Goal: Task Accomplishment & Management: Manage account settings

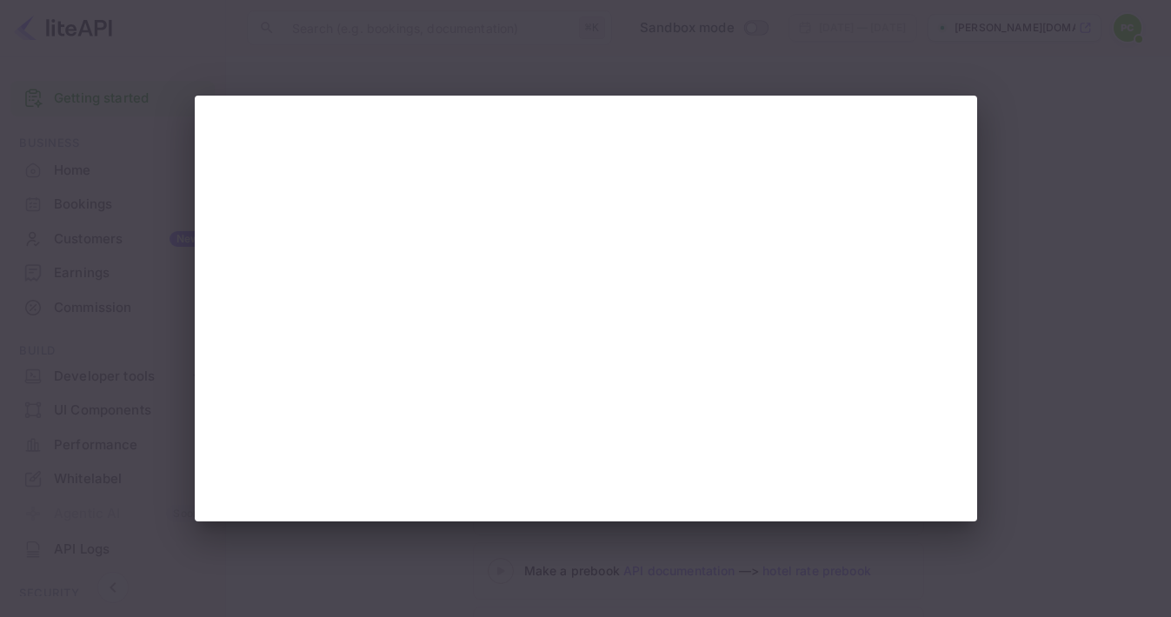
click at [950, 56] on div at bounding box center [585, 308] width 1171 height 617
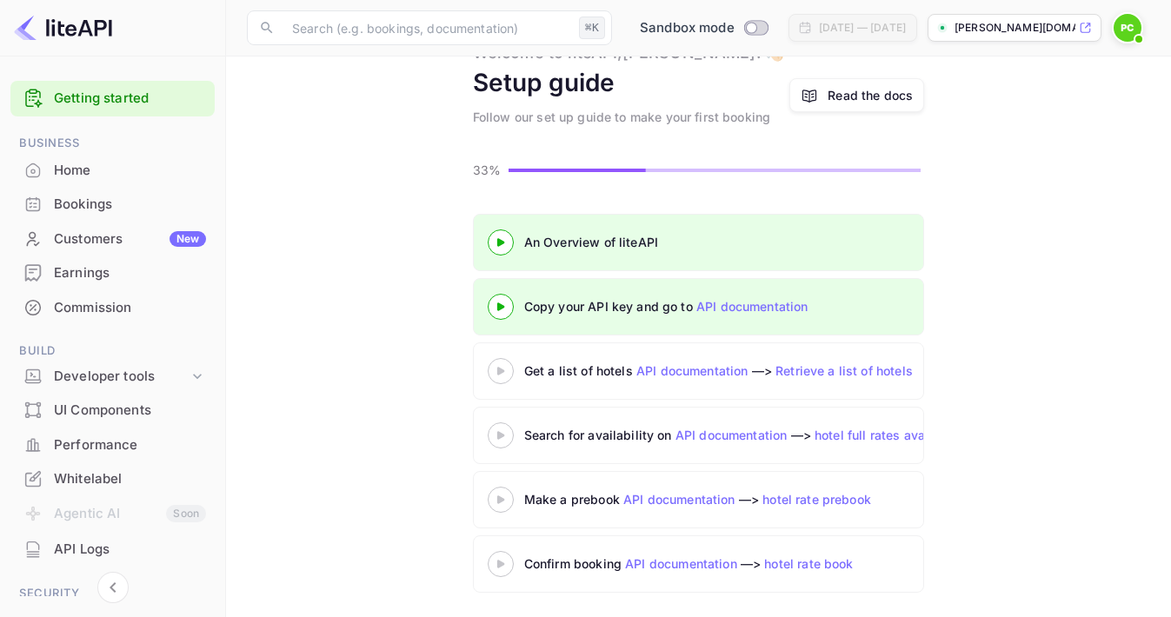
scroll to position [70, 0]
click at [500, 371] on 3 at bounding box center [500, 372] width 7 height 8
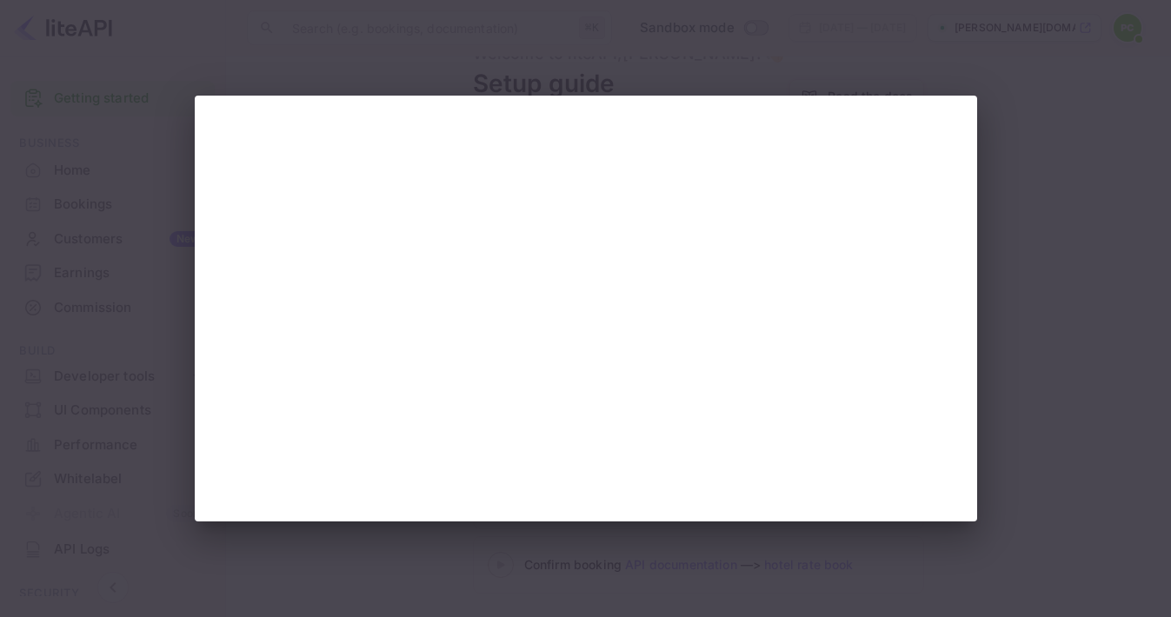
click at [1002, 97] on div at bounding box center [585, 308] width 1171 height 617
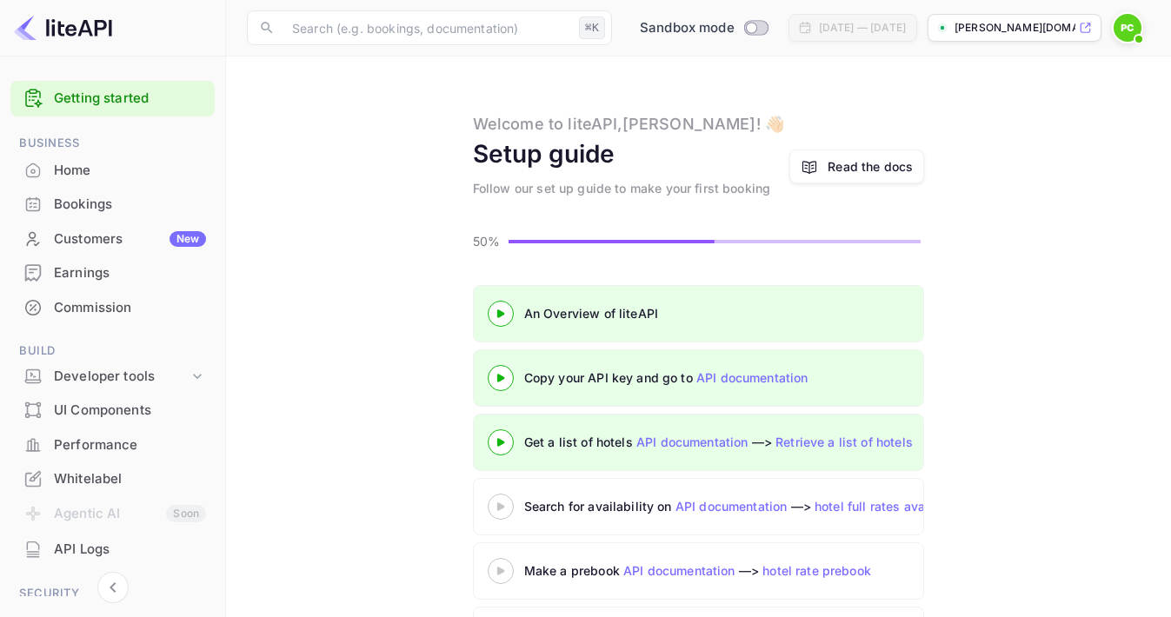
click at [812, 163] on icon at bounding box center [809, 167] width 17 height 18
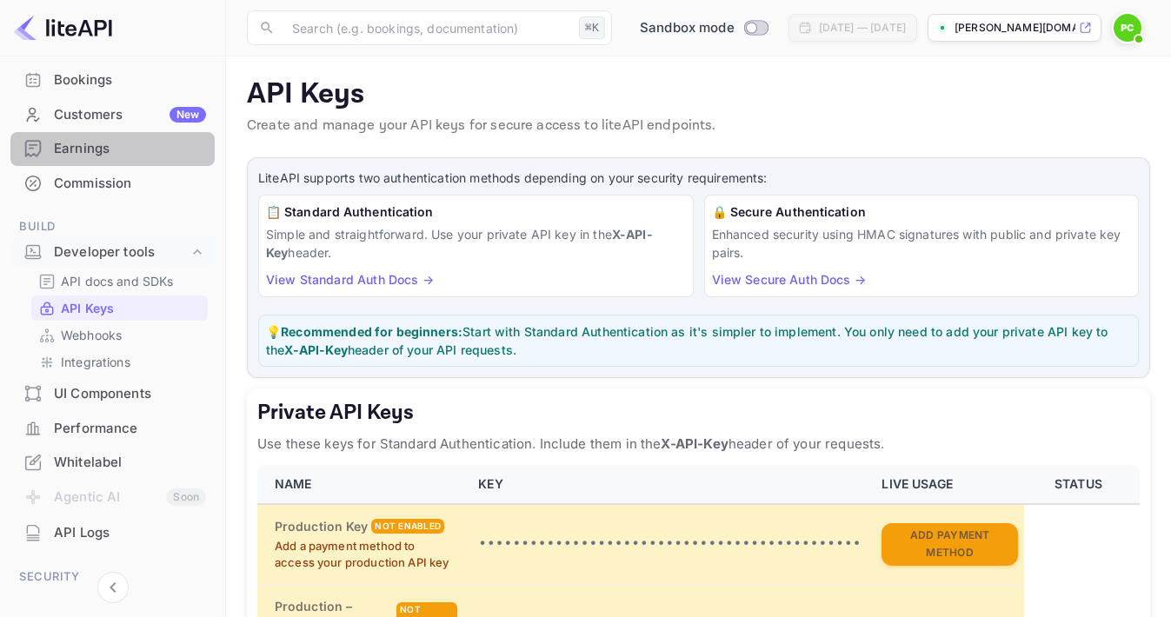
click at [69, 146] on div "Earnings" at bounding box center [130, 149] width 152 height 20
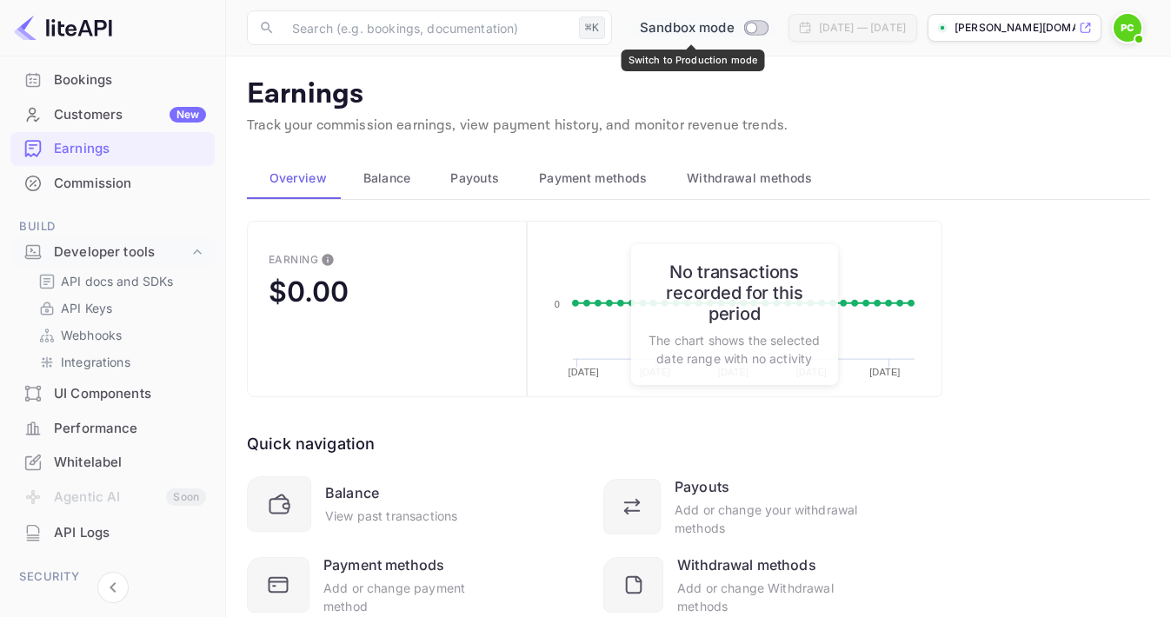
click at [741, 26] on input "Switch to Production mode" at bounding box center [751, 27] width 35 height 11
checkbox input "false"
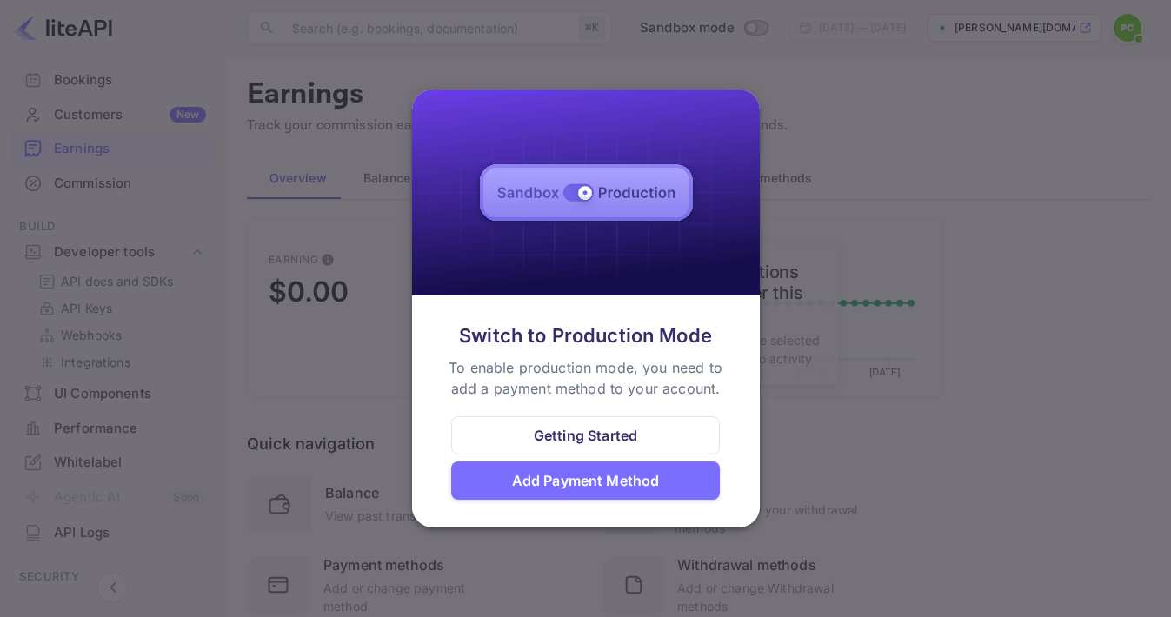
click at [553, 481] on div "Add Payment Method" at bounding box center [586, 480] width 148 height 21
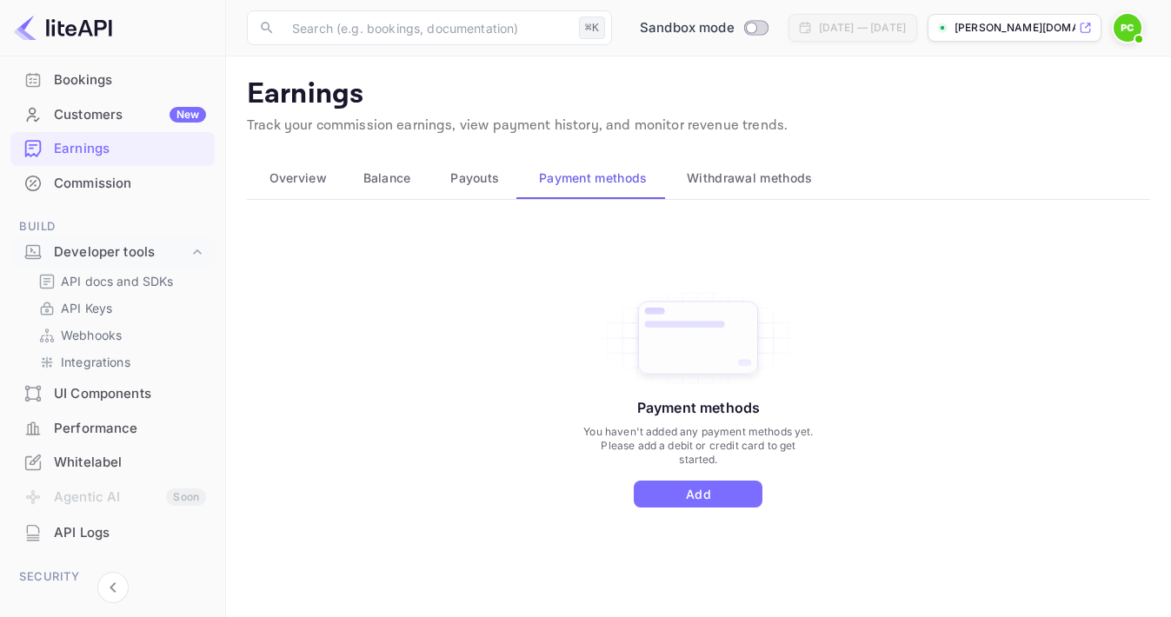
click at [788, 172] on span "Withdrawal methods" at bounding box center [749, 178] width 125 height 21
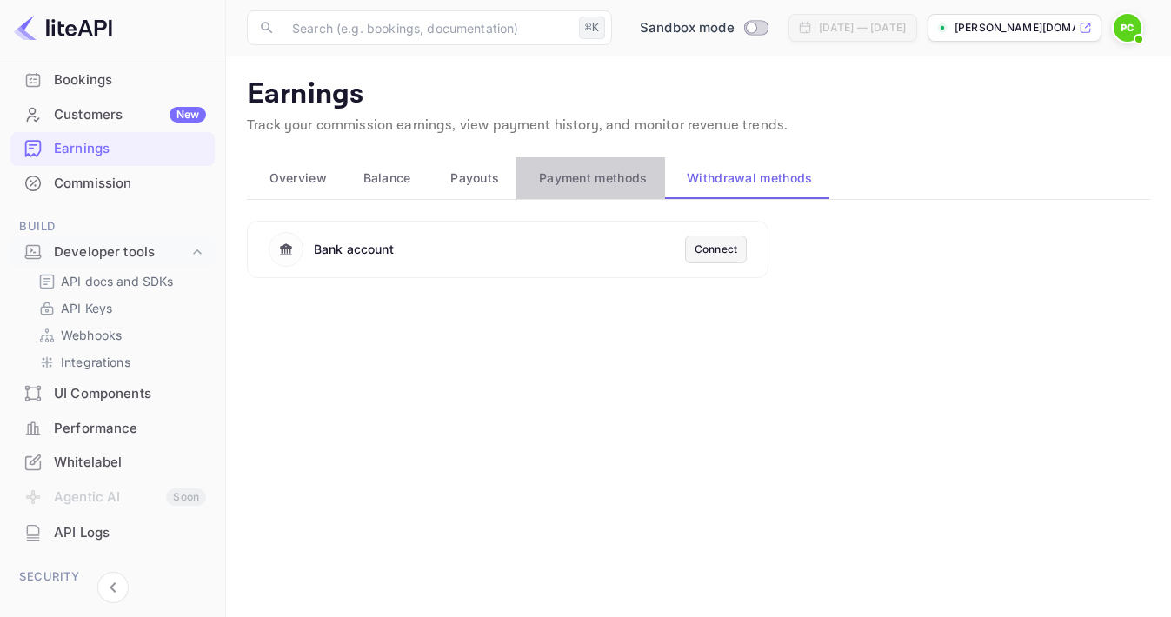
click at [562, 177] on span "Payment methods" at bounding box center [593, 178] width 109 height 21
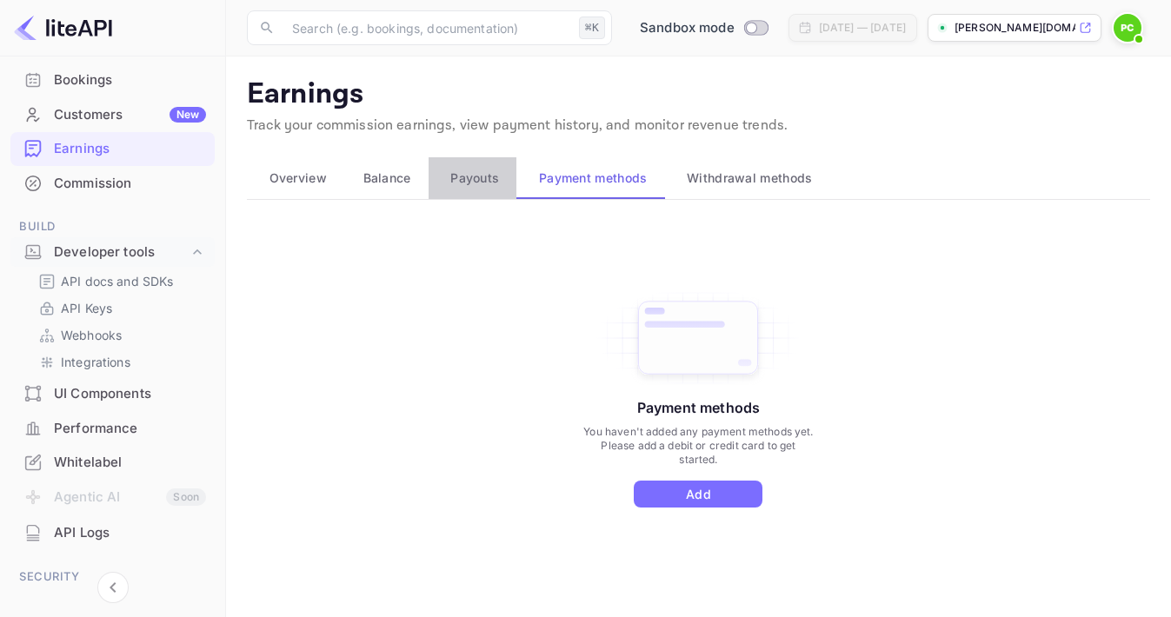
click at [461, 174] on span "Payouts" at bounding box center [474, 178] width 49 height 21
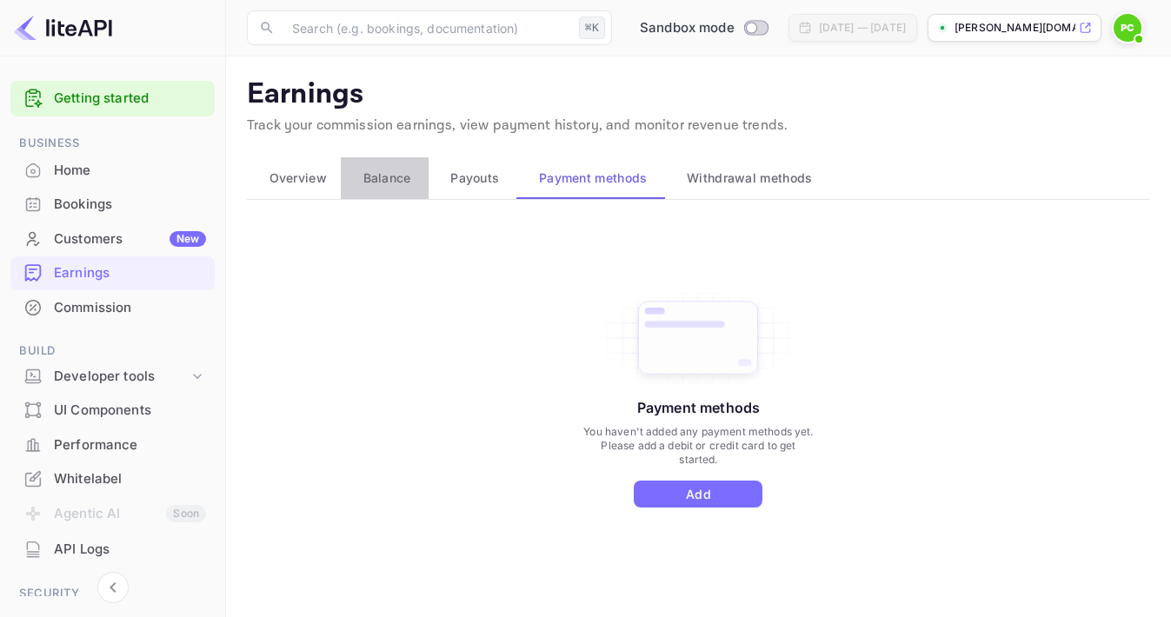
click at [378, 180] on span "Balance" at bounding box center [387, 178] width 48 height 21
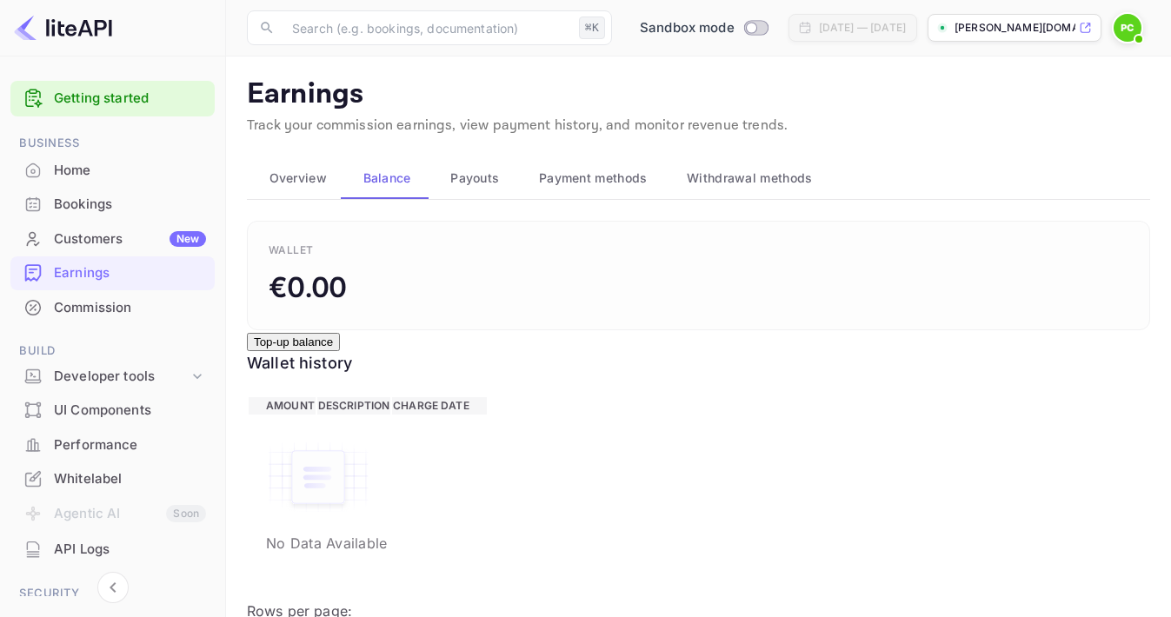
click at [313, 184] on span "Overview" at bounding box center [297, 178] width 57 height 21
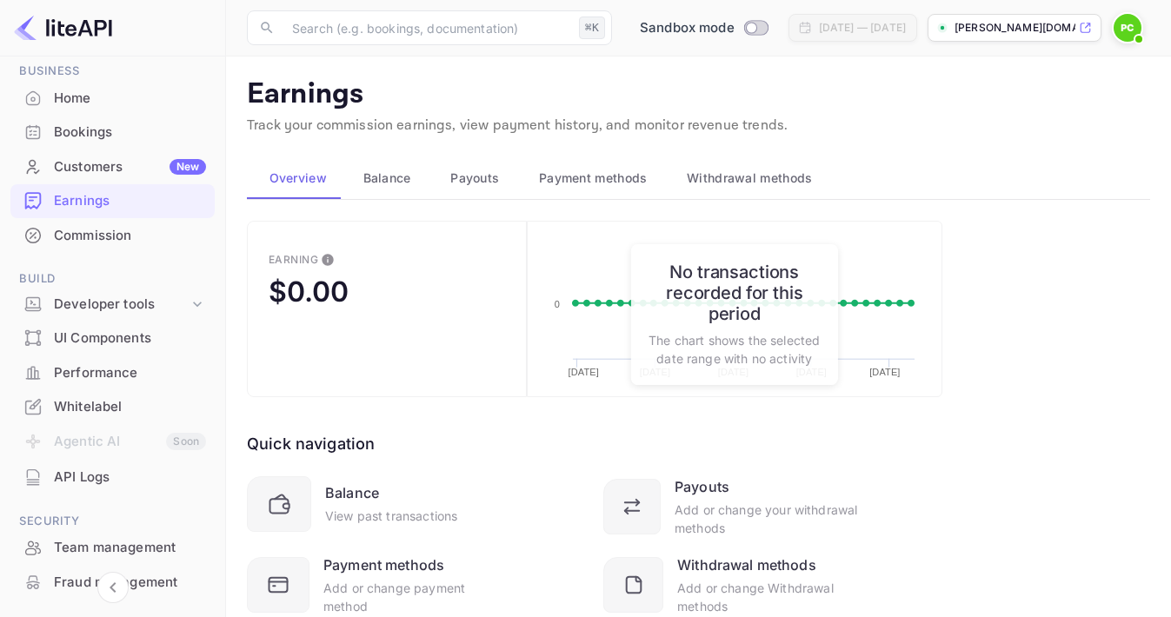
scroll to position [55, 0]
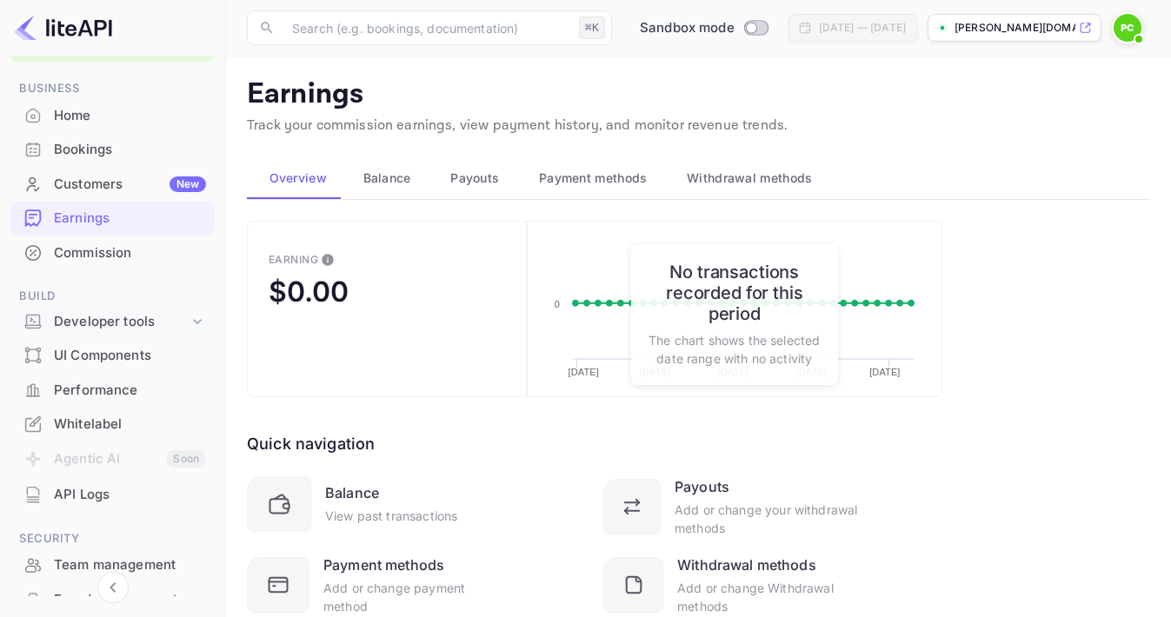
click at [104, 316] on div "Developer tools" at bounding box center [121, 322] width 135 height 20
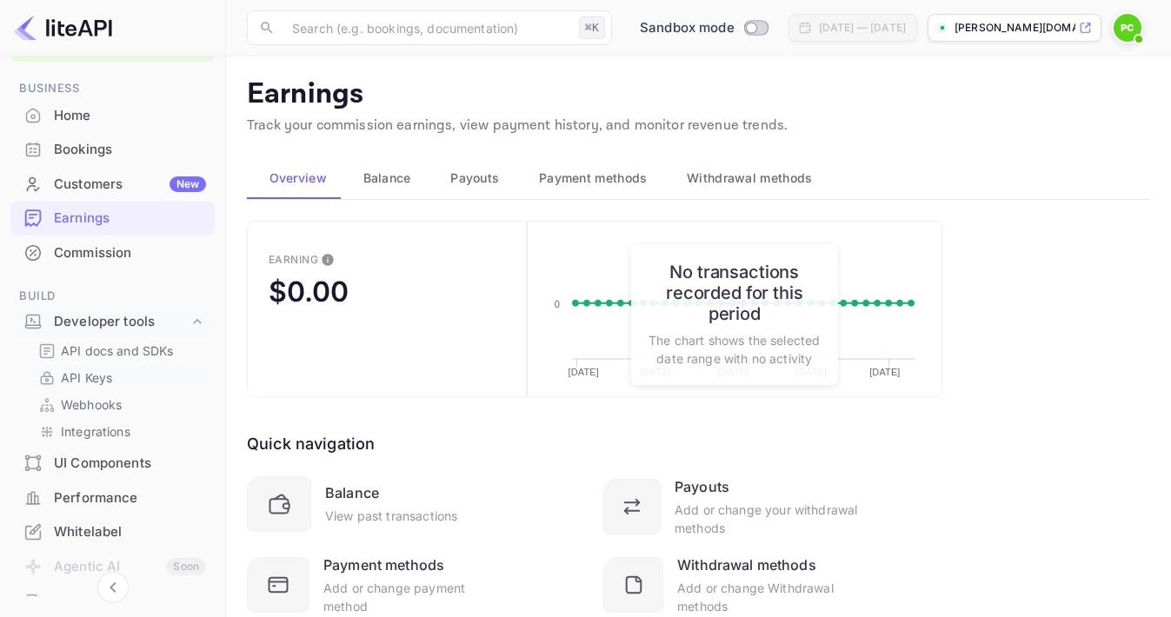
click at [92, 372] on p "API Keys" at bounding box center [86, 378] width 51 height 18
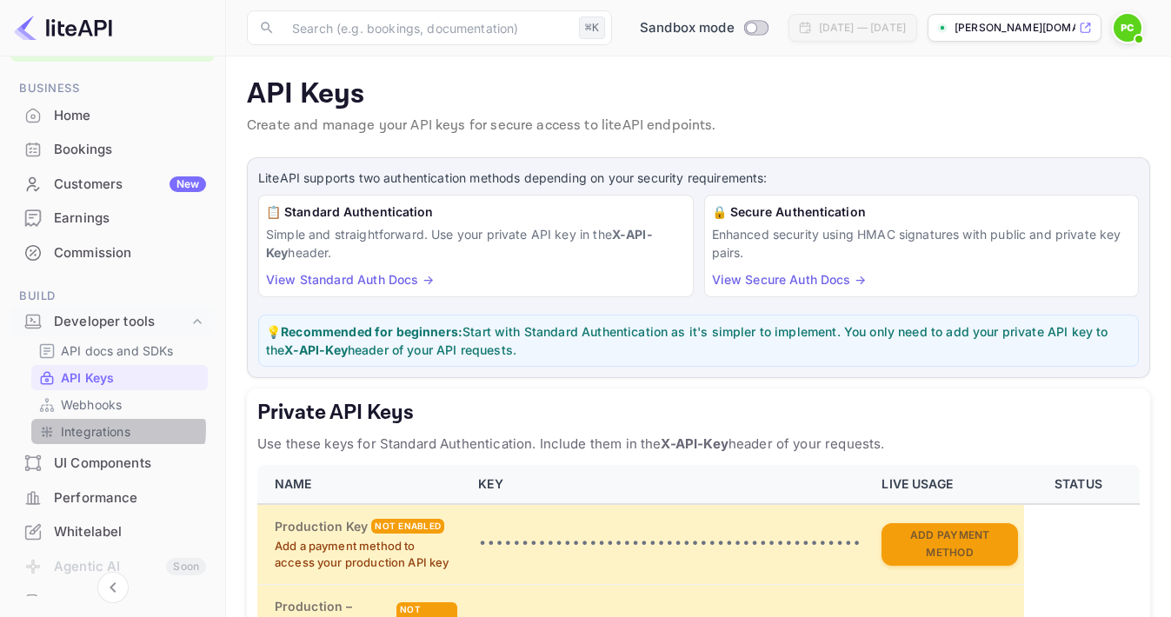
click at [110, 426] on p "Integrations" at bounding box center [96, 431] width 70 height 18
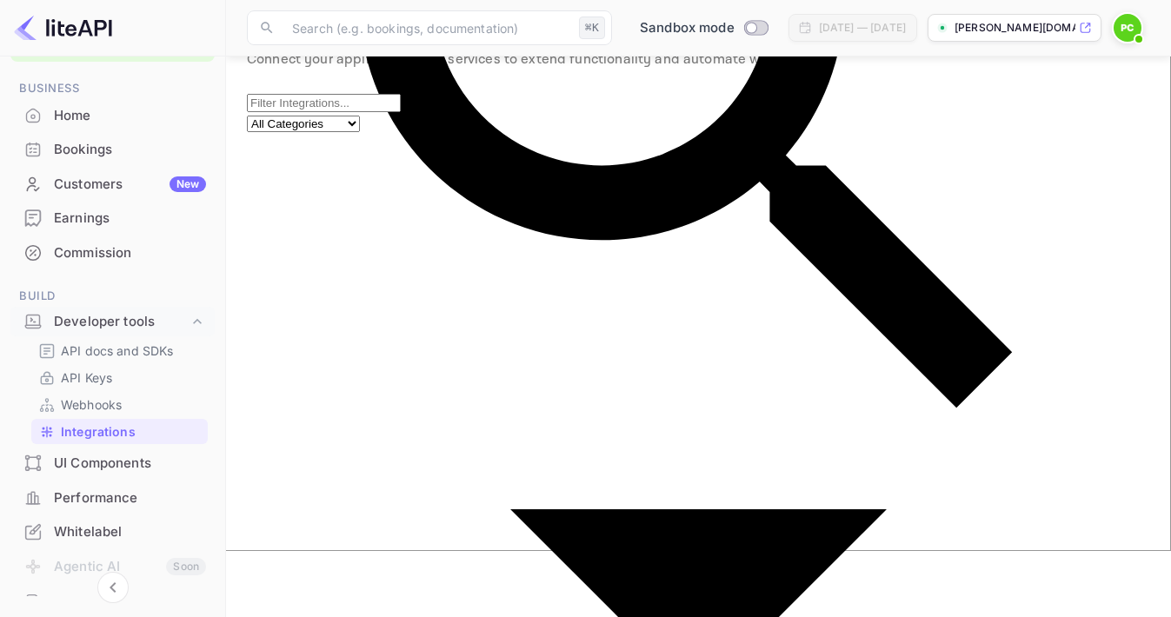
scroll to position [64, 0]
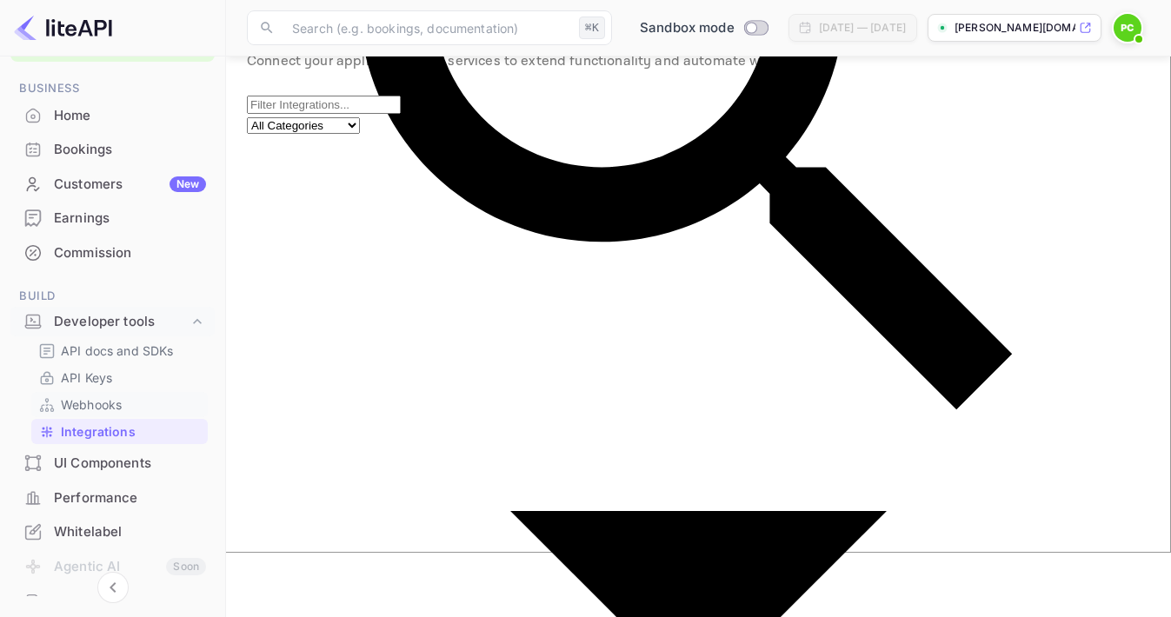
click at [104, 395] on p "Webhooks" at bounding box center [91, 404] width 61 height 18
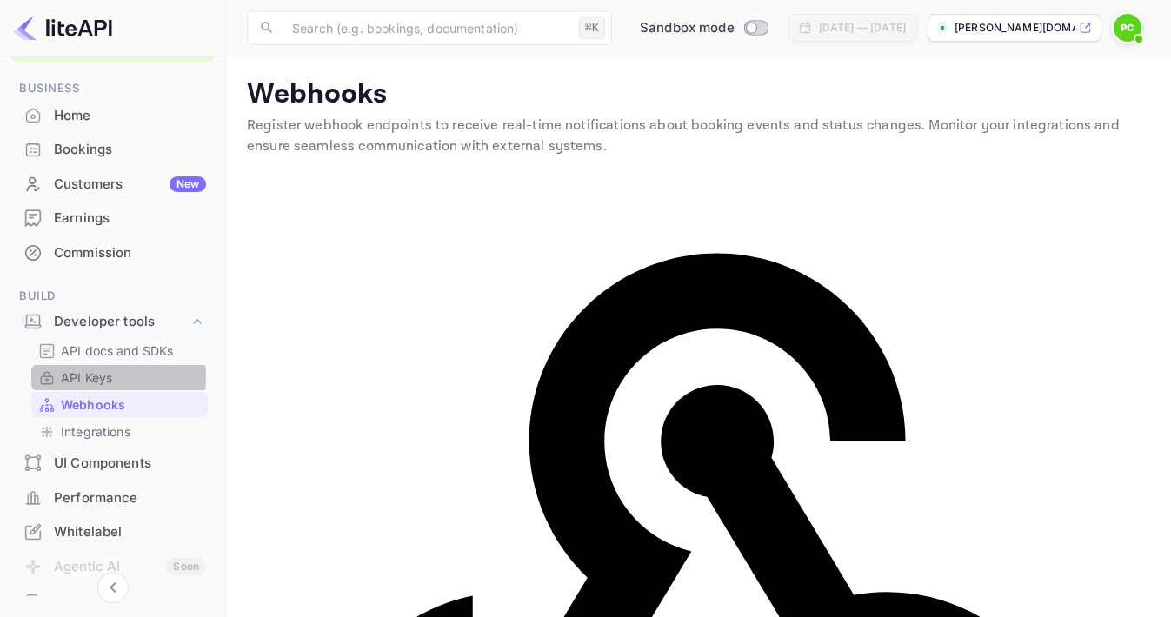
click at [87, 374] on p "API Keys" at bounding box center [86, 378] width 51 height 18
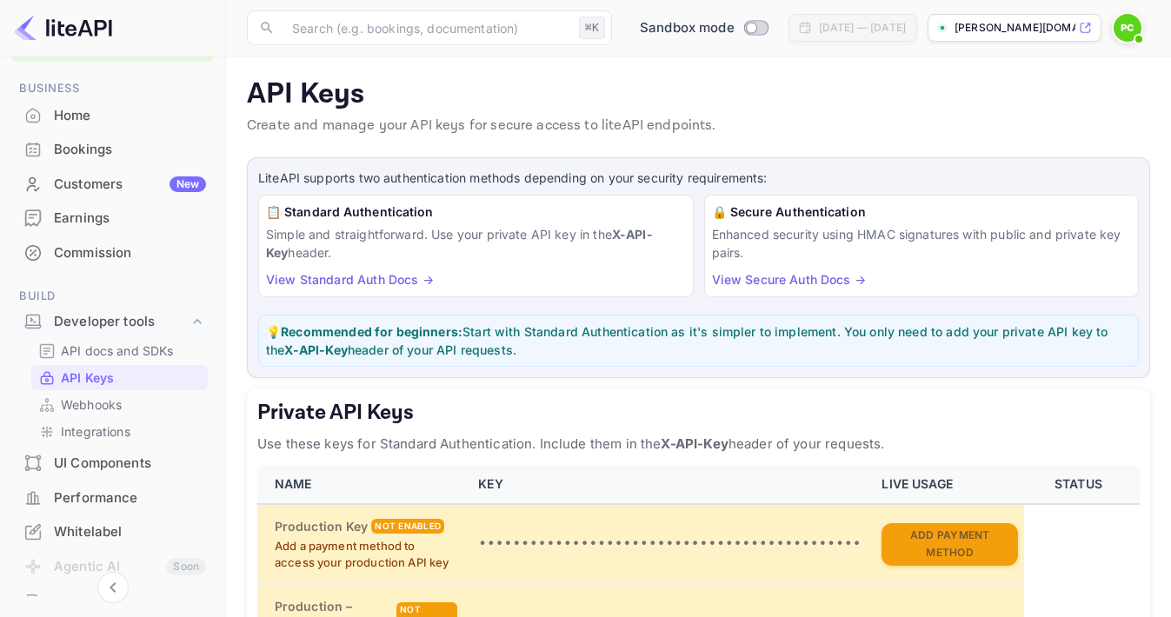
click at [77, 214] on div "Earnings" at bounding box center [130, 219] width 152 height 20
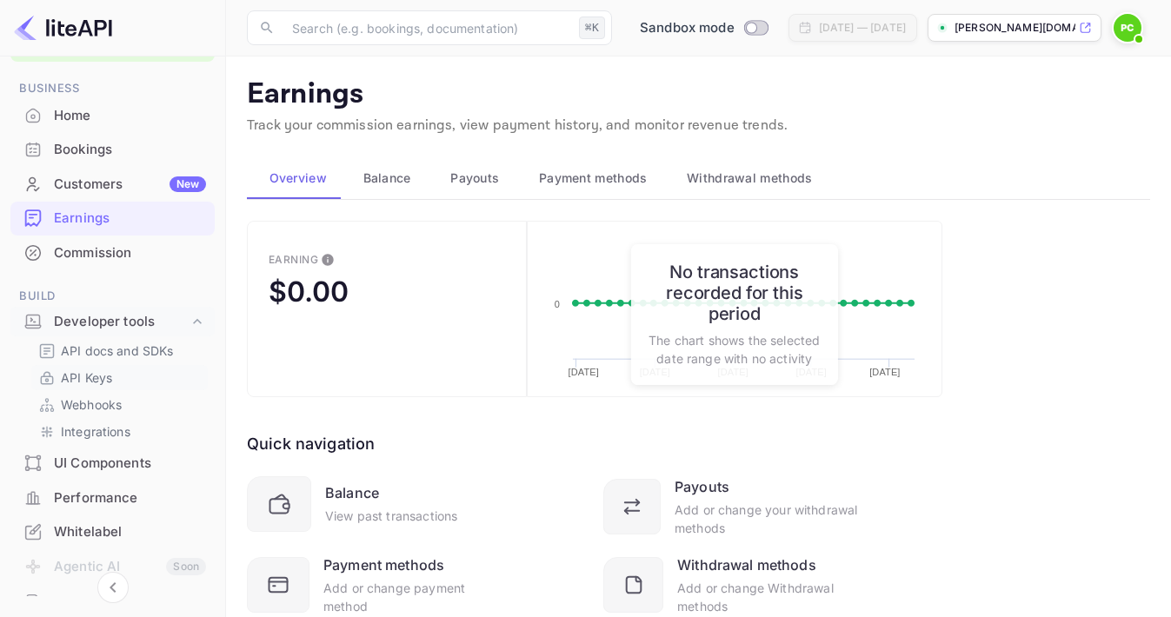
click at [86, 372] on p "API Keys" at bounding box center [86, 378] width 51 height 18
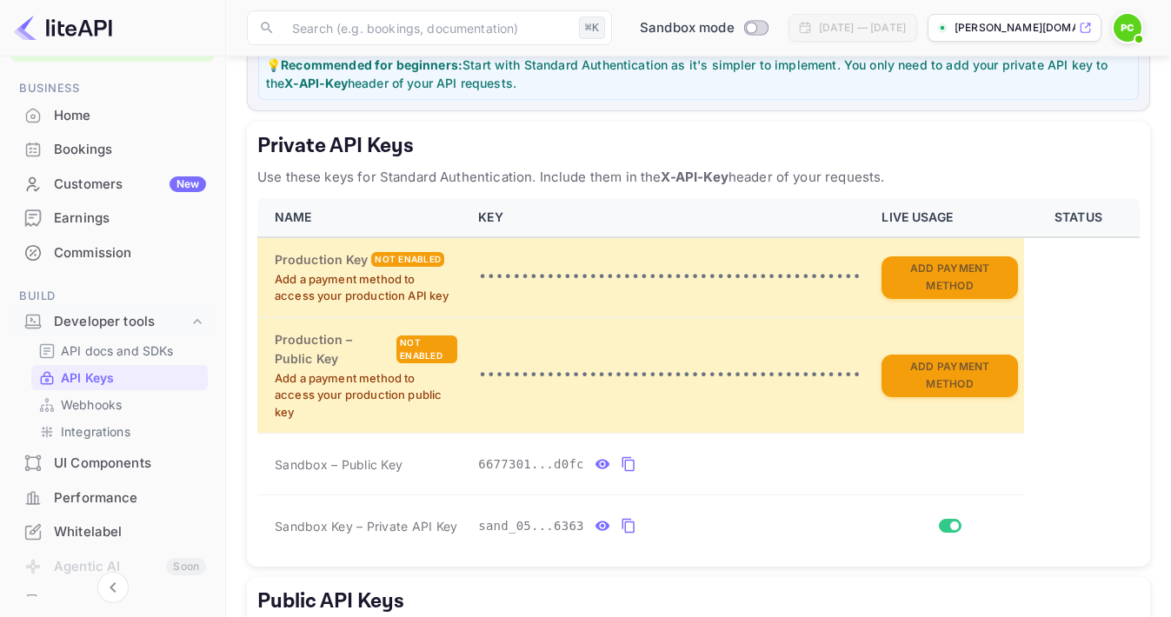
scroll to position [267, 0]
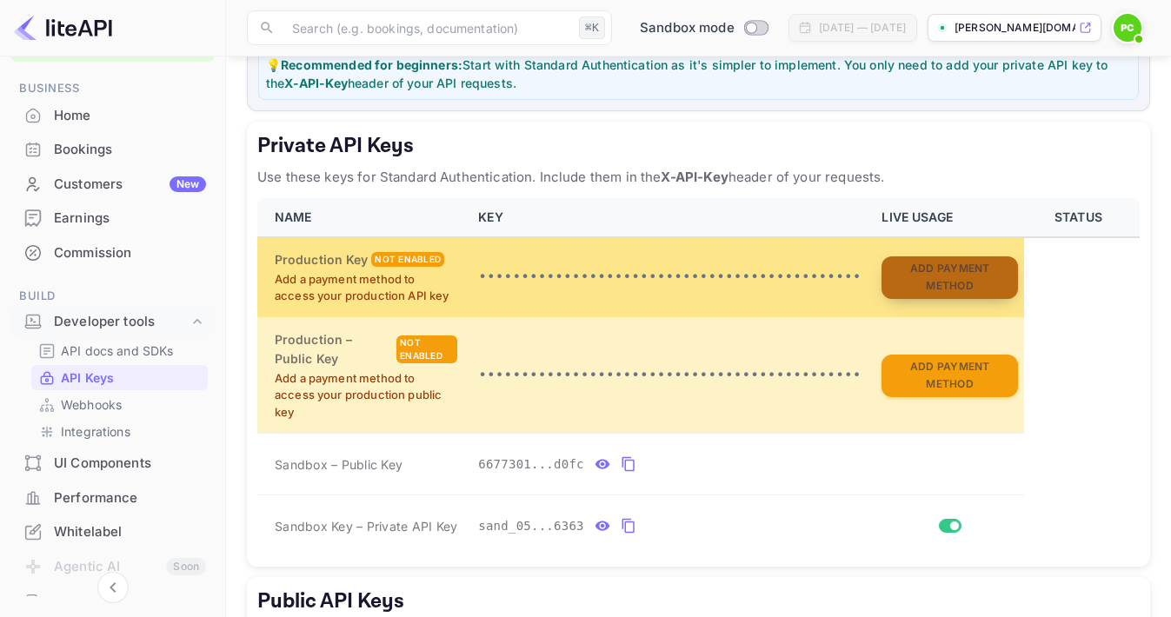
click at [930, 272] on button "Add Payment Method" at bounding box center [949, 277] width 136 height 43
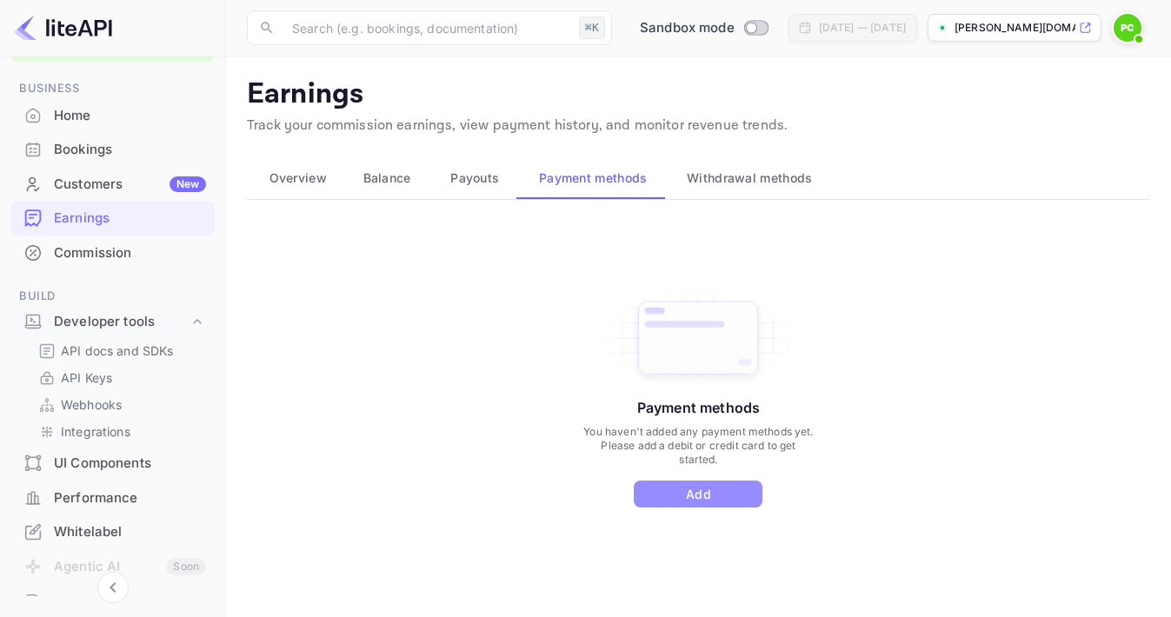
click at [700, 489] on button "Add" at bounding box center [698, 494] width 129 height 27
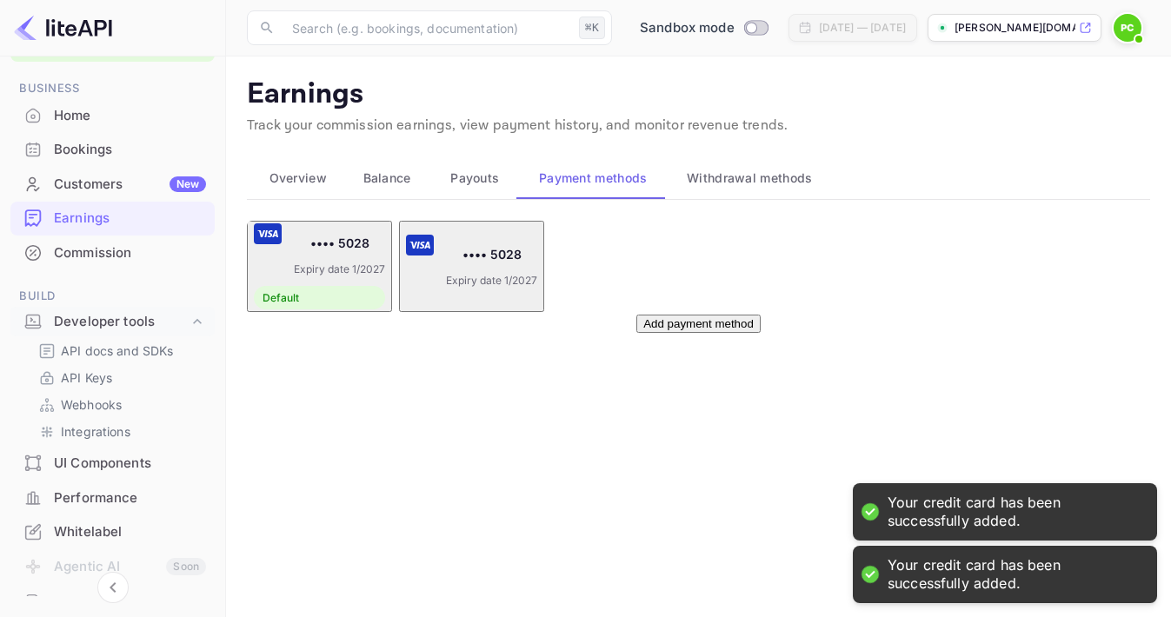
click at [436, 297] on div "•••• 5028 Expiry date 1/2027" at bounding box center [471, 266] width 131 height 63
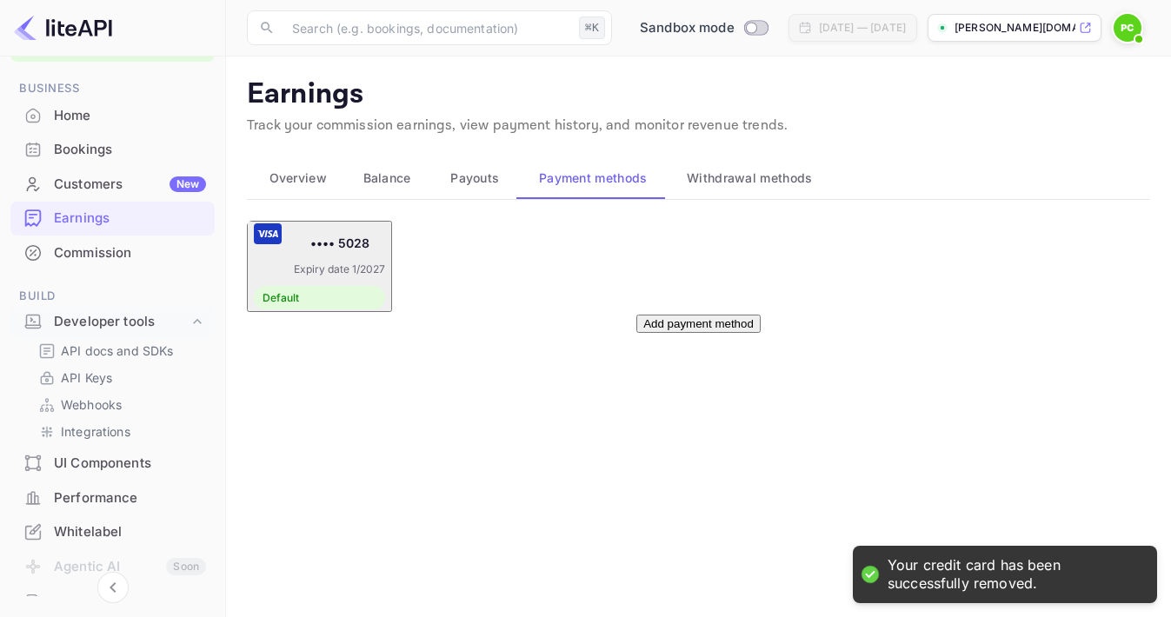
click at [293, 173] on span "Overview" at bounding box center [297, 178] width 57 height 21
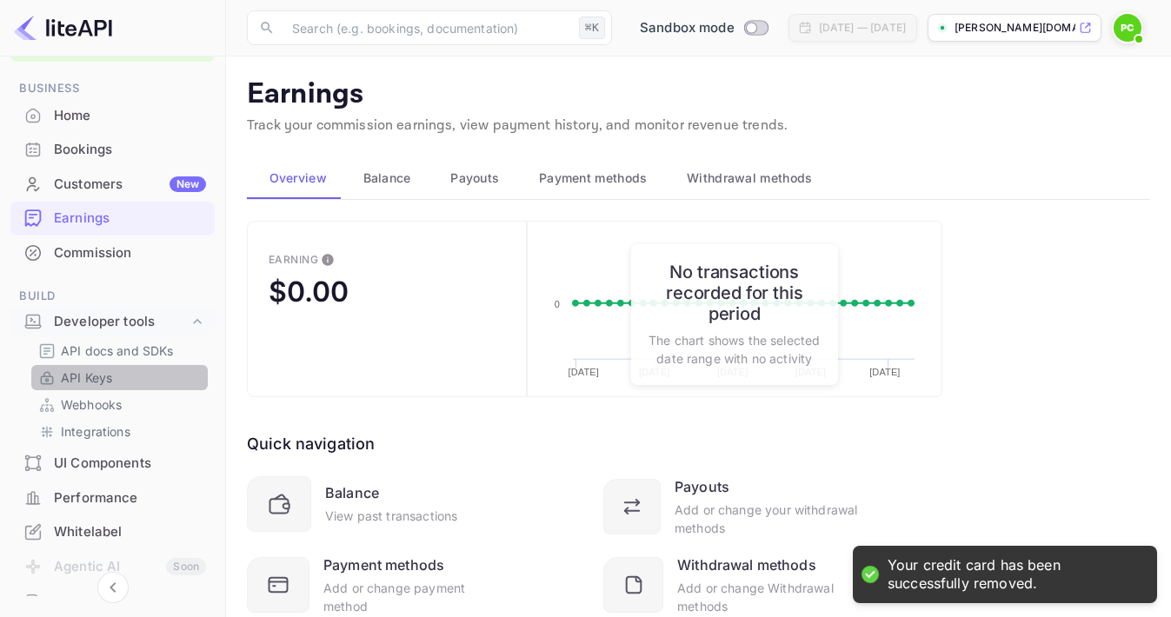
click at [87, 372] on p "API Keys" at bounding box center [86, 378] width 51 height 18
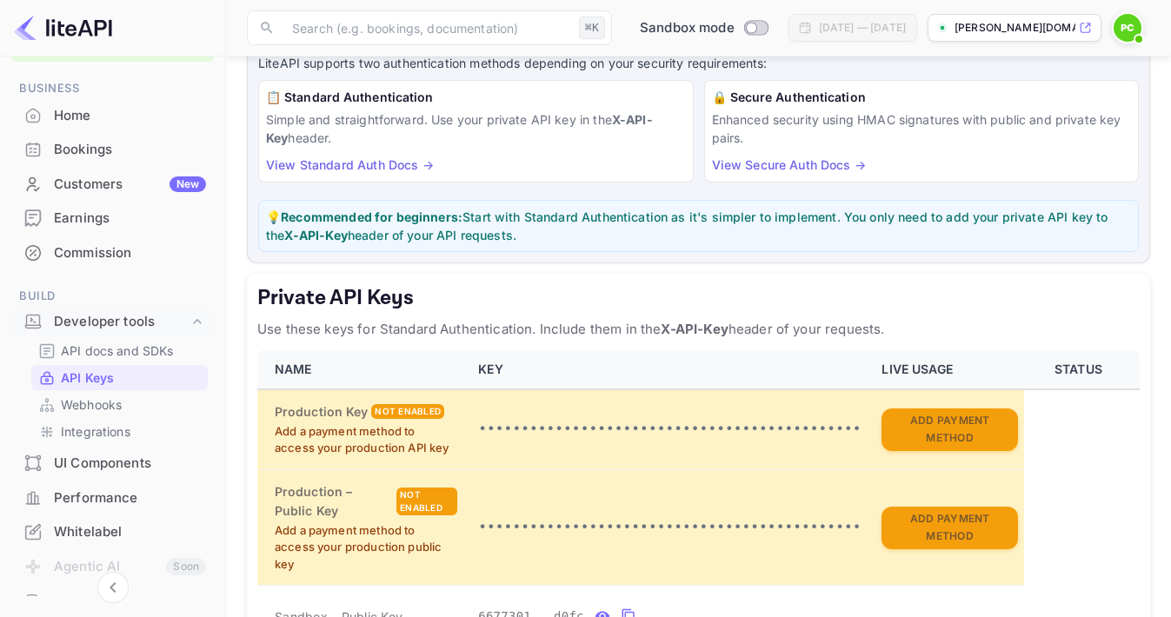
scroll to position [299, 0]
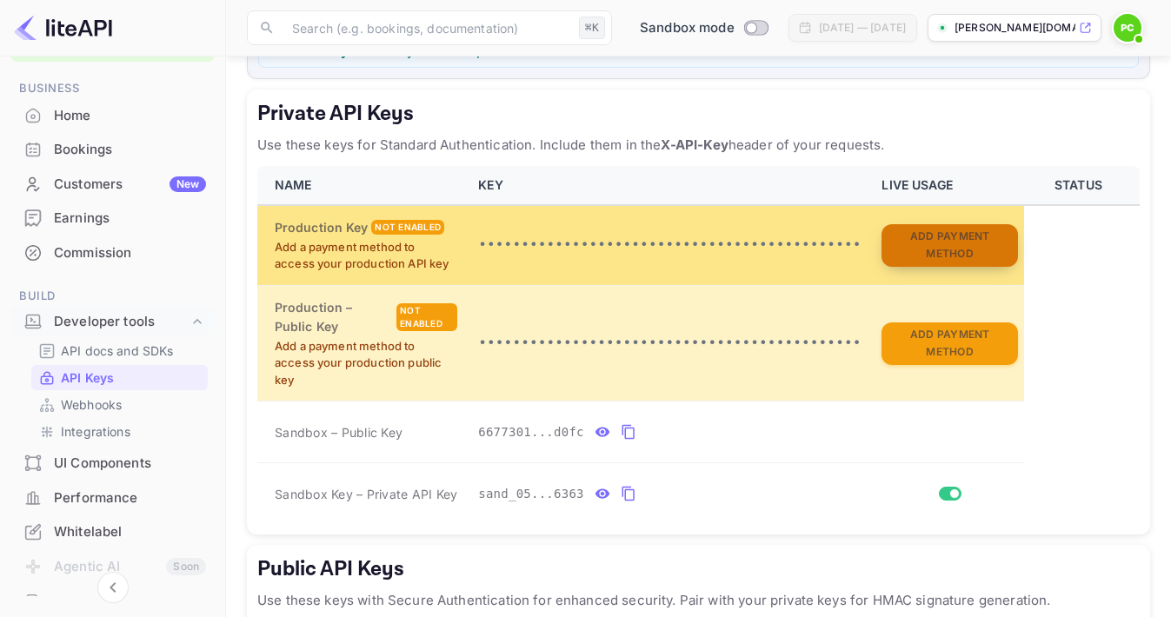
click at [935, 234] on button "Add Payment Method" at bounding box center [949, 245] width 136 height 43
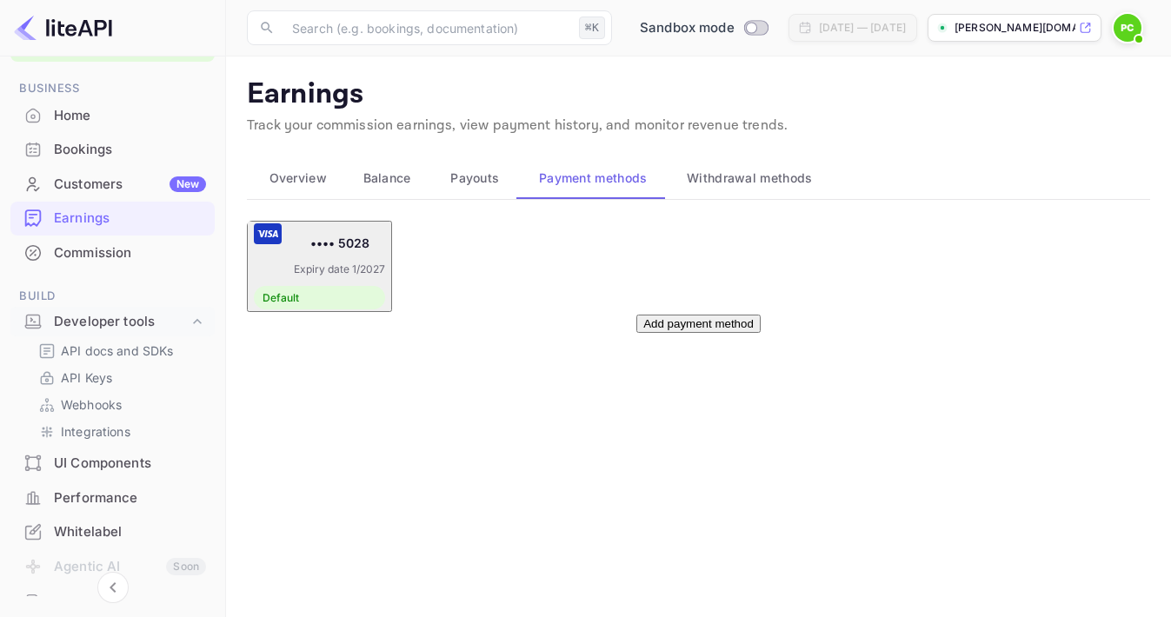
click at [385, 247] on div "•••• 5028 Expiry date 1/2027 Default" at bounding box center [319, 266] width 131 height 86
click at [782, 179] on span "Withdrawal methods" at bounding box center [749, 178] width 125 height 21
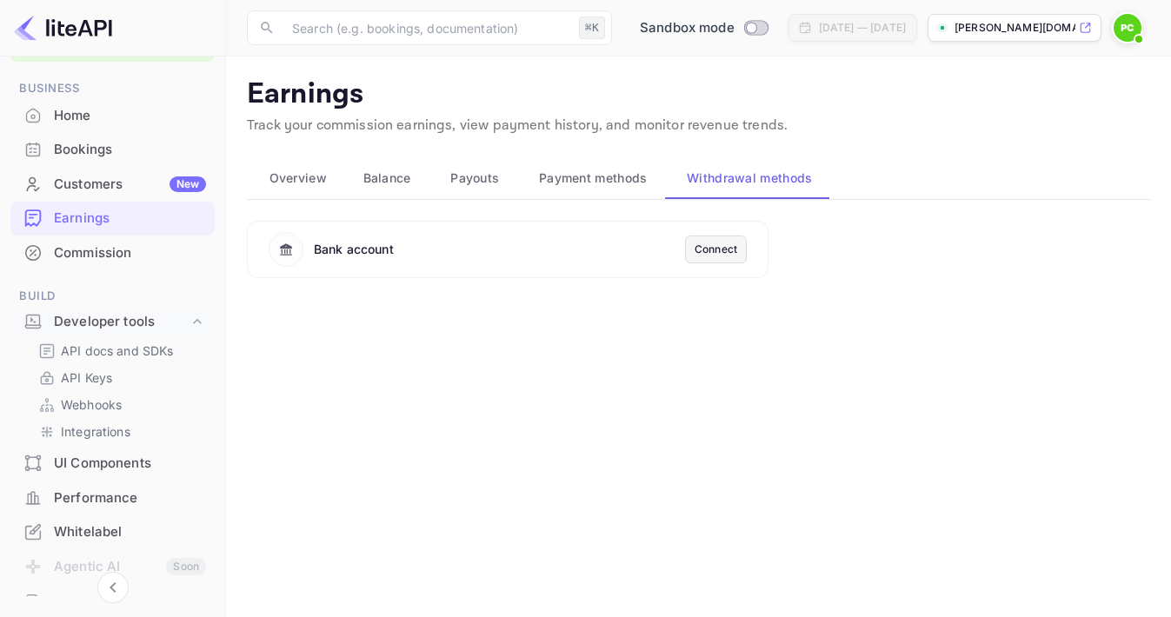
click at [719, 245] on div "Connect" at bounding box center [716, 250] width 43 height 16
